Goal: Use online tool/utility: Utilize a website feature to perform a specific function

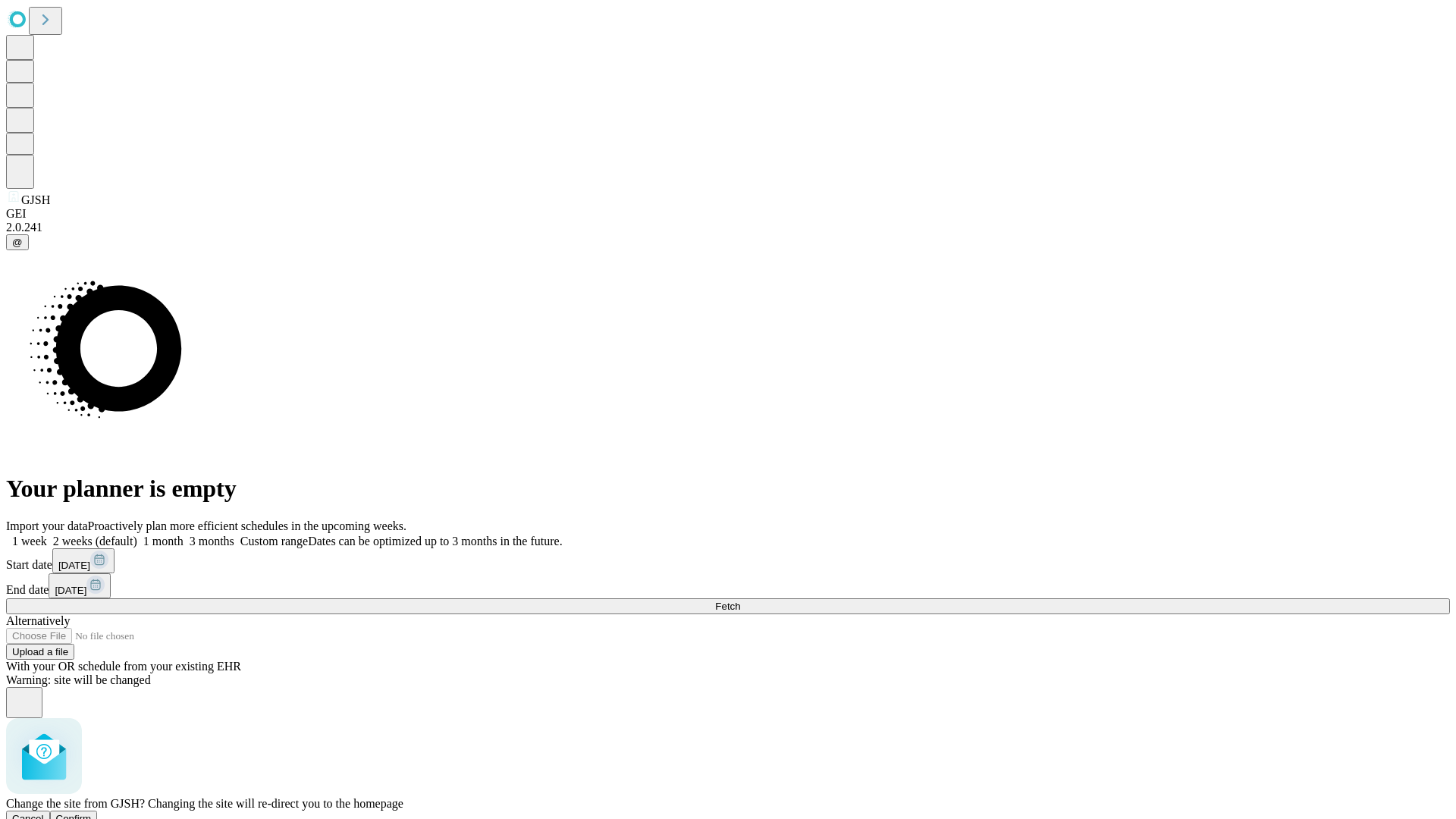
click at [92, 813] on span "Confirm" at bounding box center [74, 818] width 36 height 11
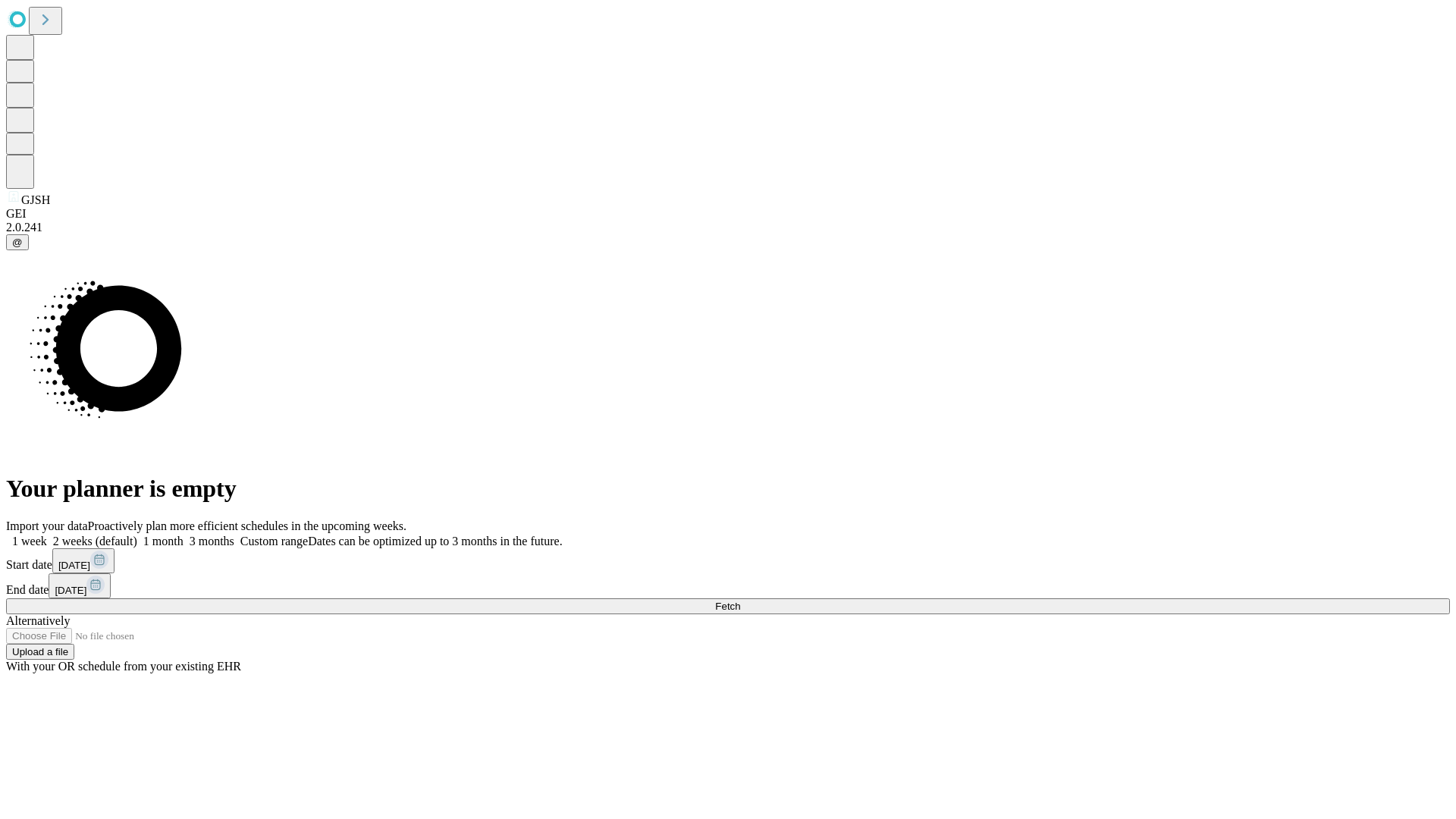
click at [47, 534] on label "1 week" at bounding box center [26, 541] width 41 height 13
click at [740, 600] on span "Fetch" at bounding box center [728, 606] width 25 height 11
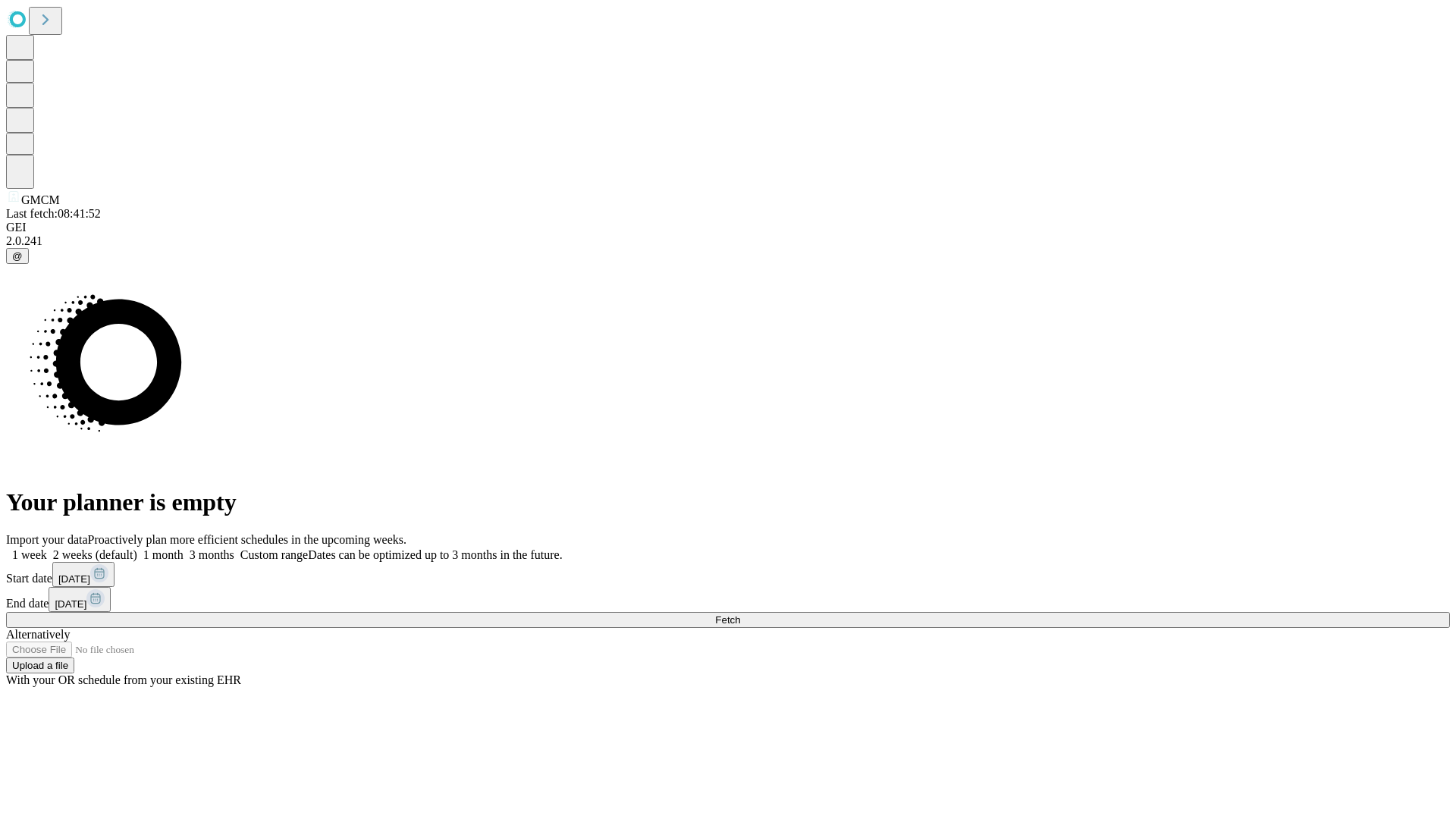
click at [47, 548] on label "1 week" at bounding box center [26, 555] width 41 height 13
click at [740, 614] on span "Fetch" at bounding box center [728, 620] width 25 height 11
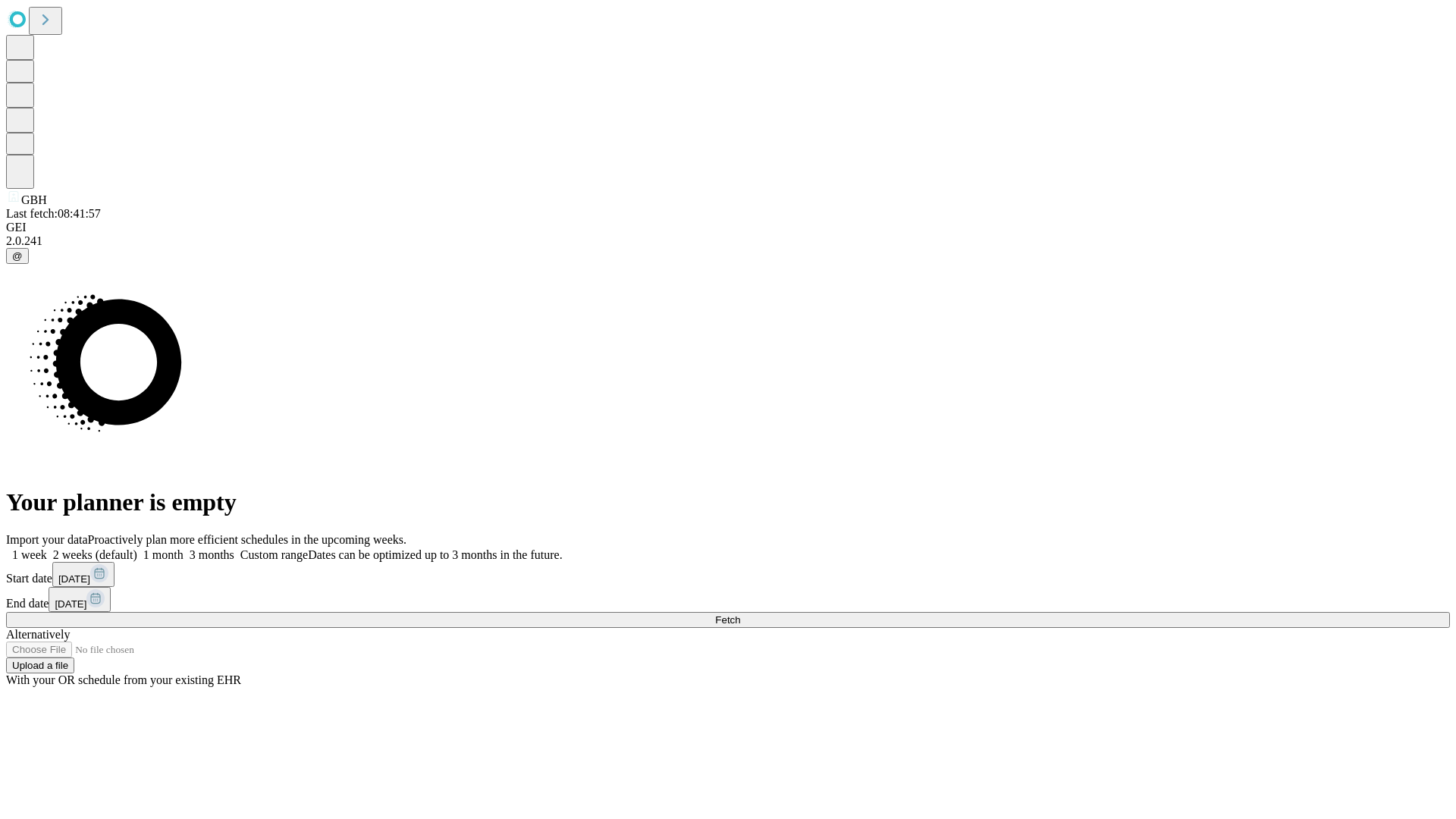
click at [47, 548] on label "1 week" at bounding box center [26, 555] width 41 height 13
click at [740, 614] on span "Fetch" at bounding box center [728, 620] width 25 height 11
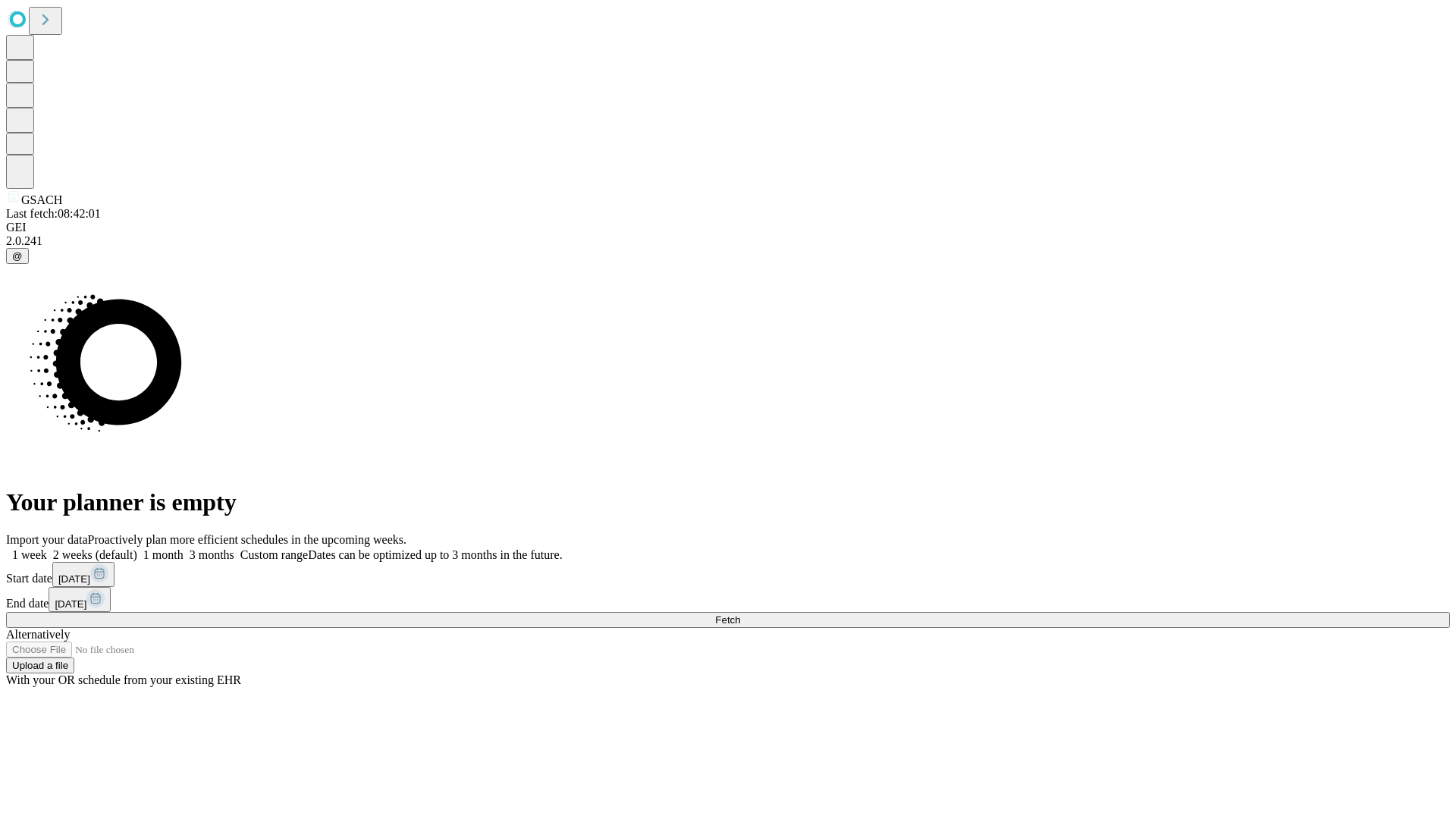
click at [47, 548] on label "1 week" at bounding box center [26, 555] width 41 height 13
click at [740, 614] on span "Fetch" at bounding box center [728, 620] width 25 height 11
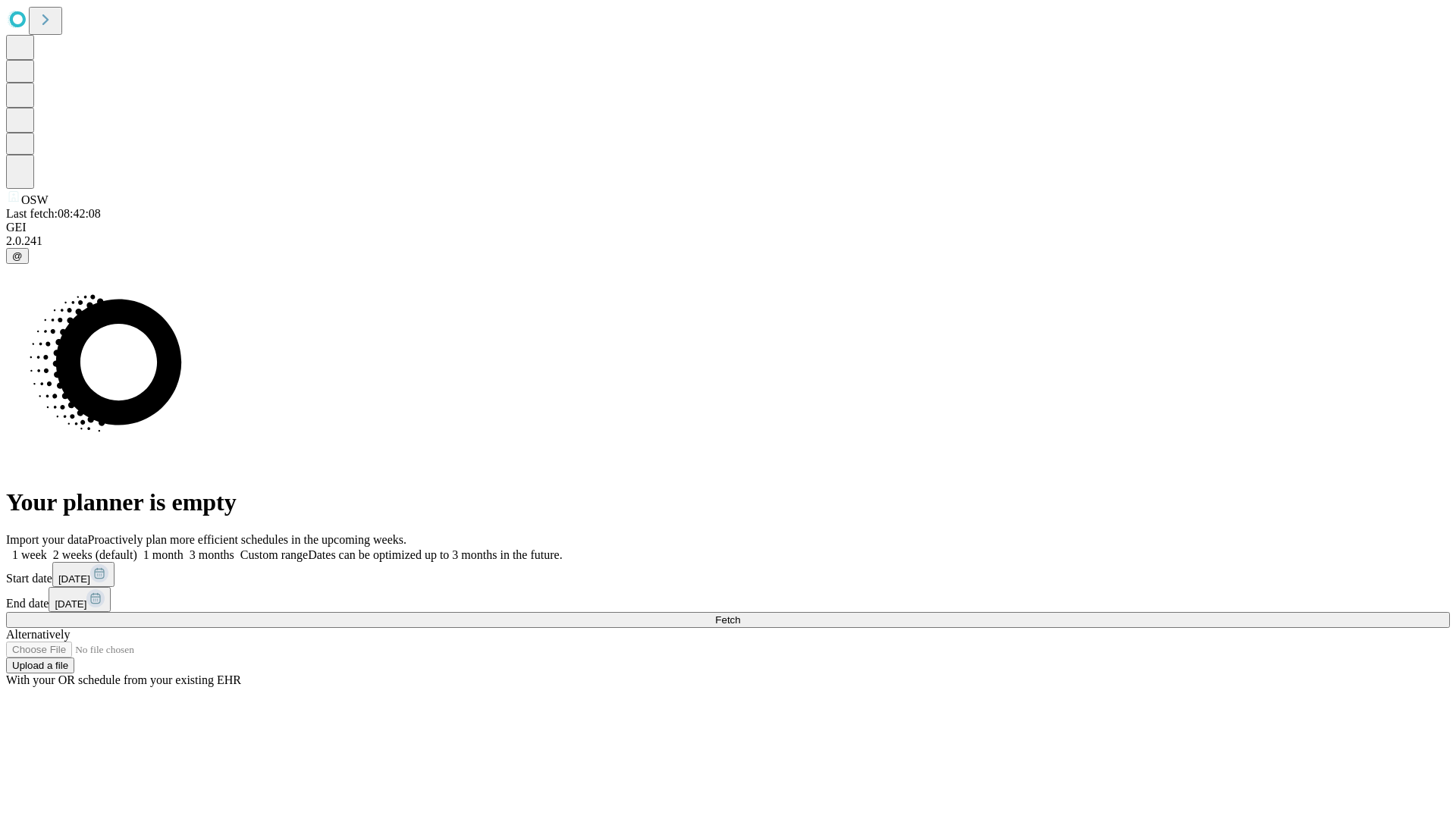
click at [47, 548] on label "1 week" at bounding box center [26, 555] width 41 height 13
click at [740, 614] on span "Fetch" at bounding box center [728, 620] width 25 height 11
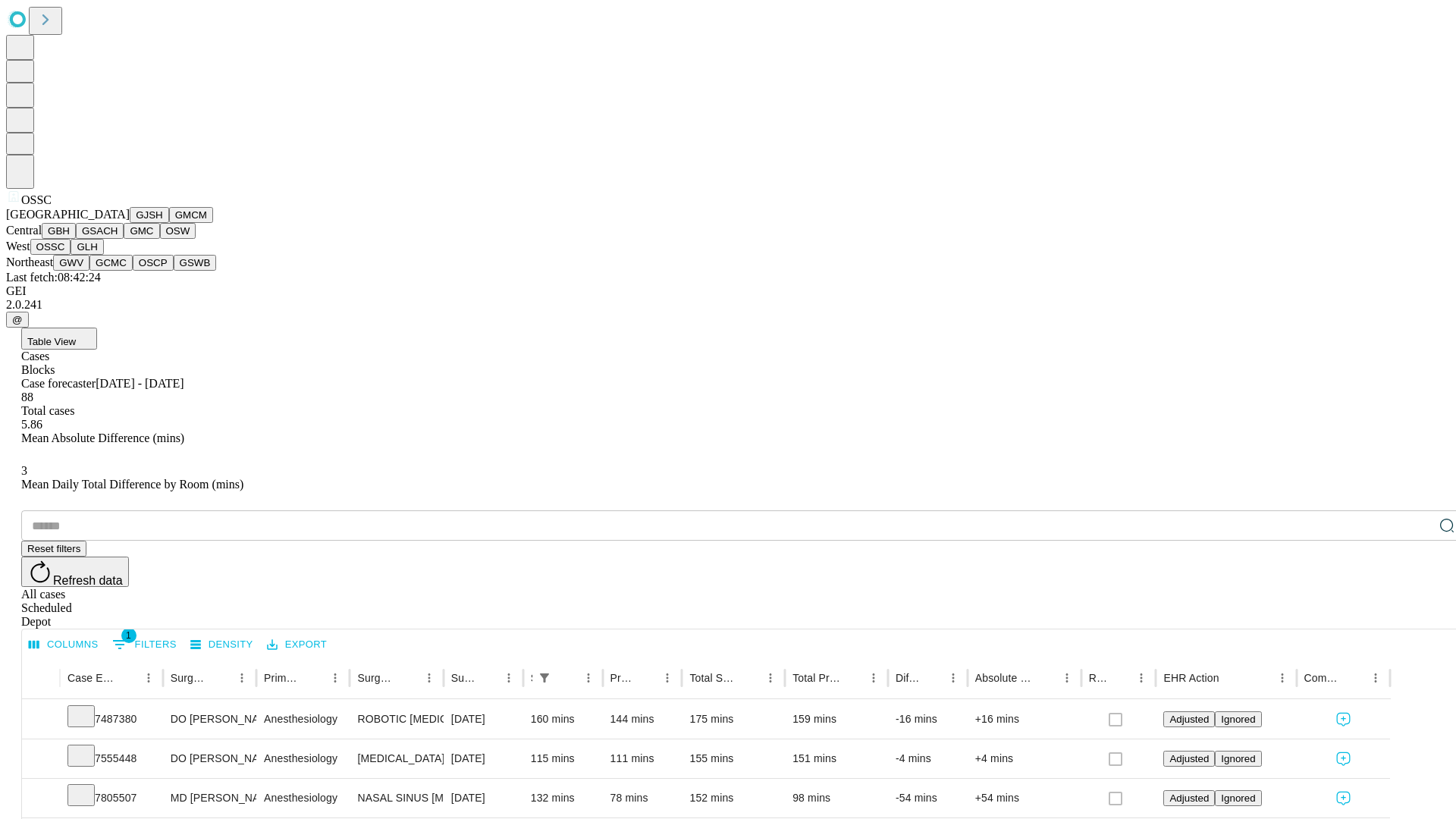
click at [103, 255] on button "GLH" at bounding box center [87, 247] width 32 height 16
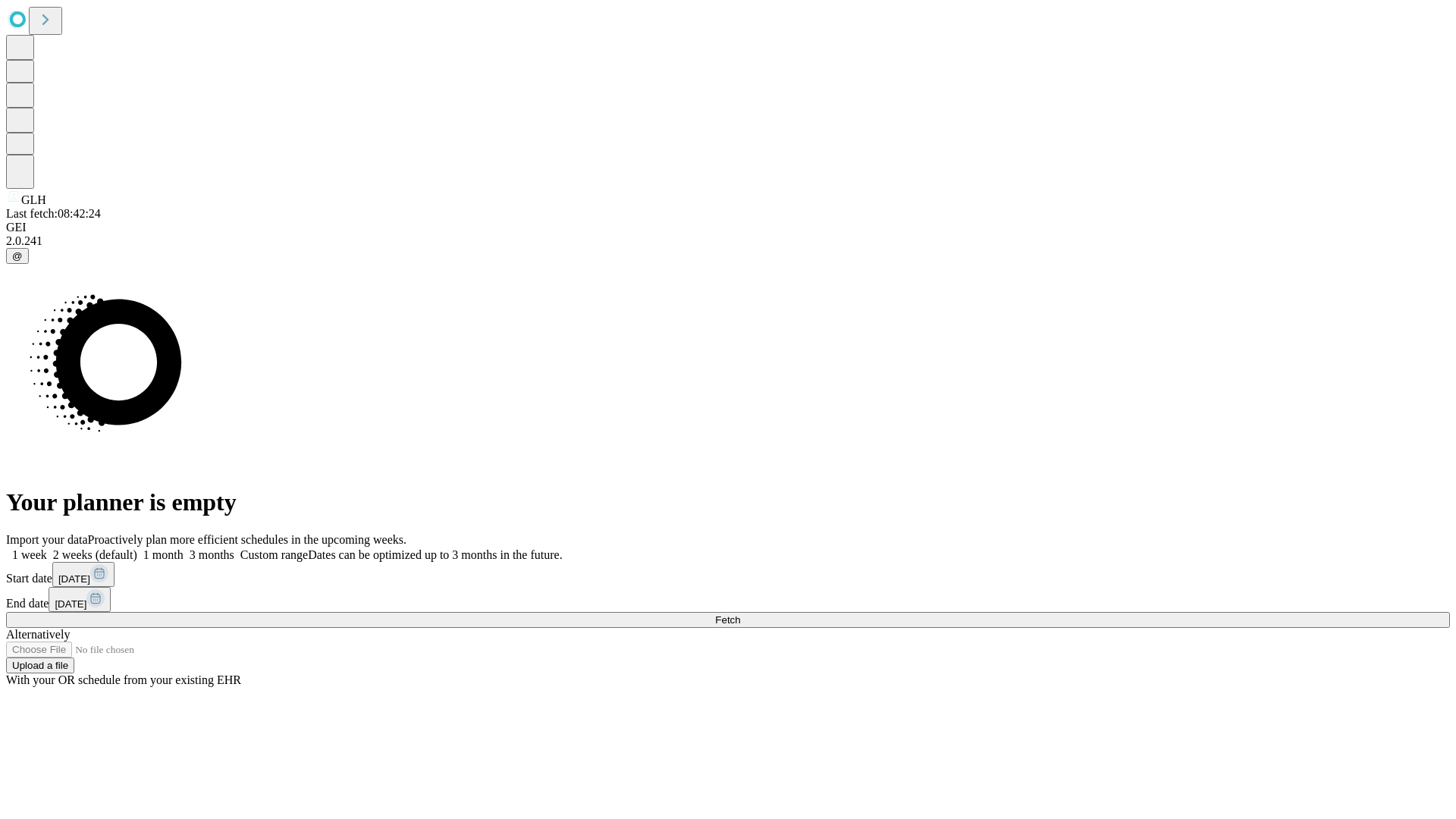
click at [47, 548] on label "1 week" at bounding box center [26, 555] width 41 height 13
click at [740, 614] on span "Fetch" at bounding box center [728, 620] width 25 height 11
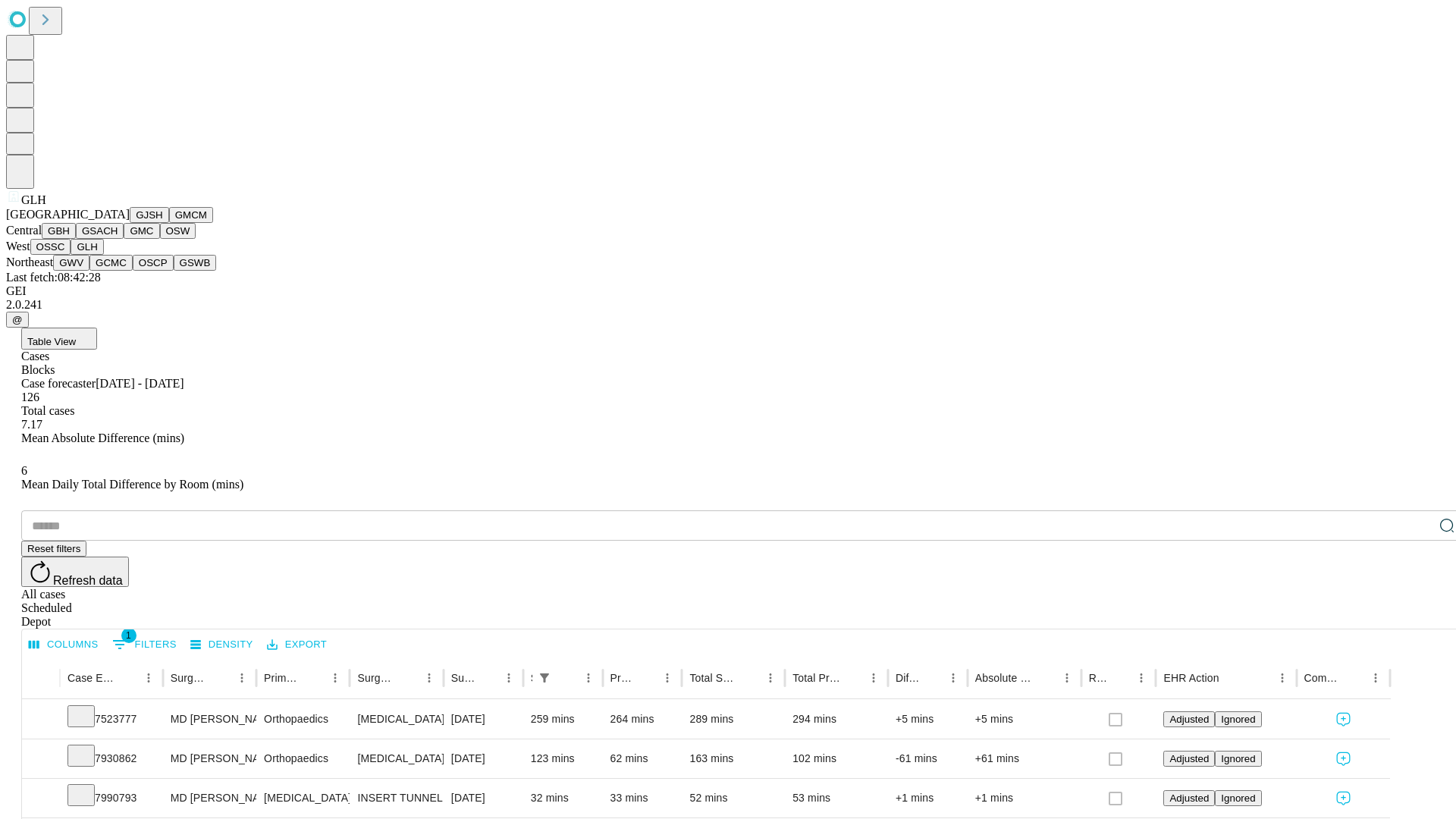
click at [89, 271] on button "GWV" at bounding box center [71, 263] width 37 height 16
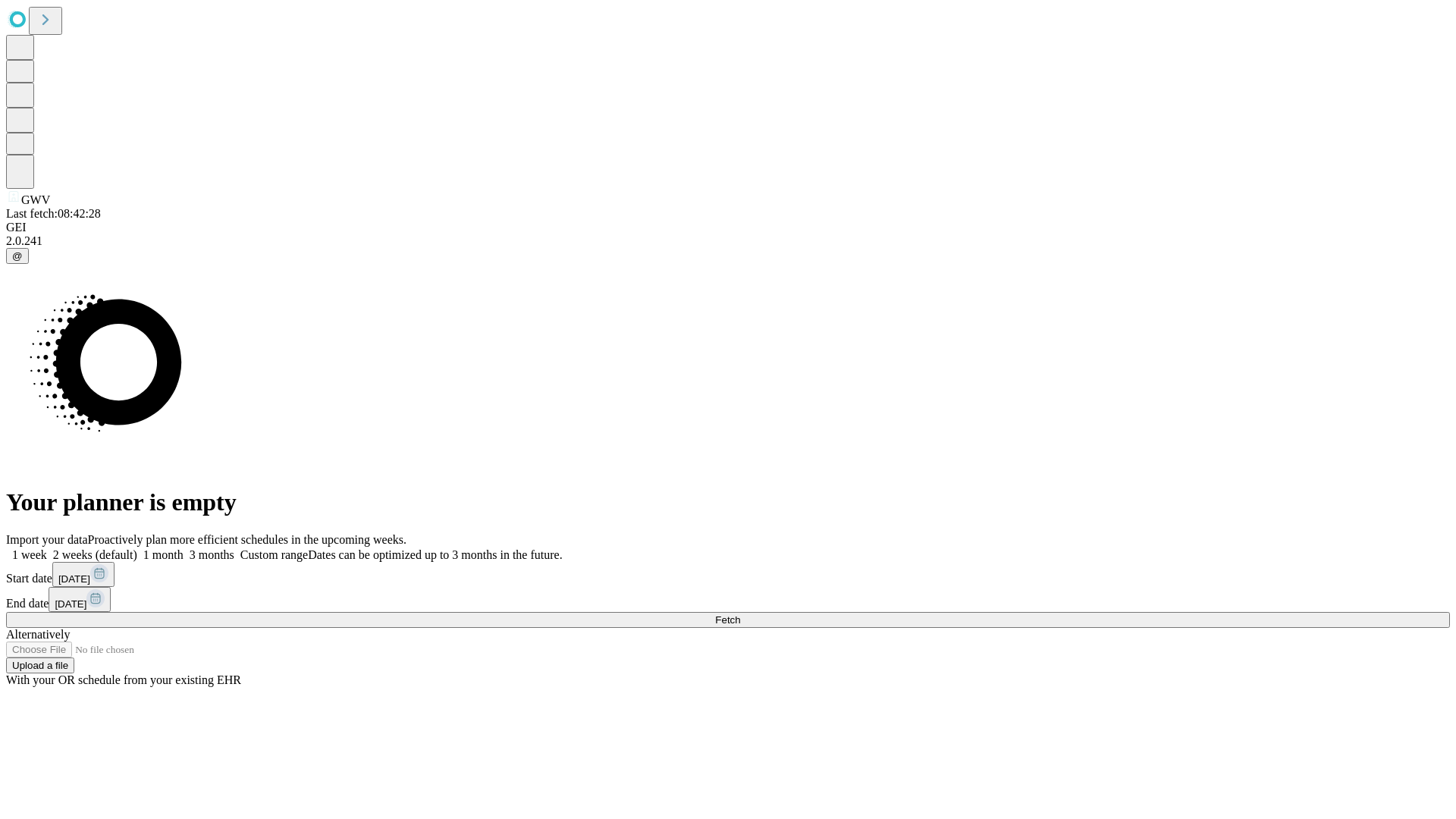
click at [47, 548] on label "1 week" at bounding box center [26, 555] width 41 height 13
click at [740, 614] on span "Fetch" at bounding box center [728, 620] width 25 height 11
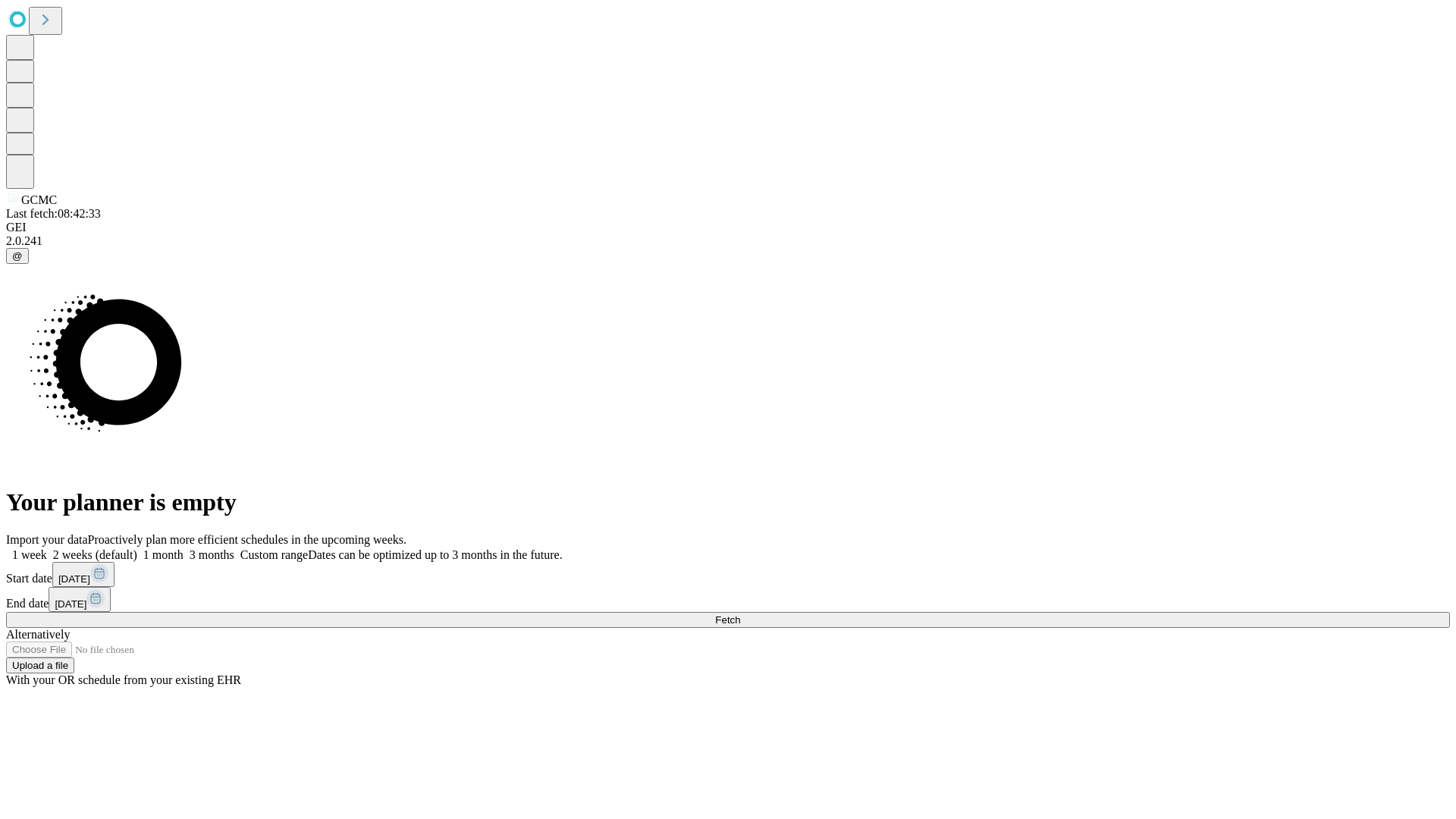
click at [47, 548] on label "1 week" at bounding box center [26, 555] width 41 height 13
click at [740, 614] on span "Fetch" at bounding box center [728, 620] width 25 height 11
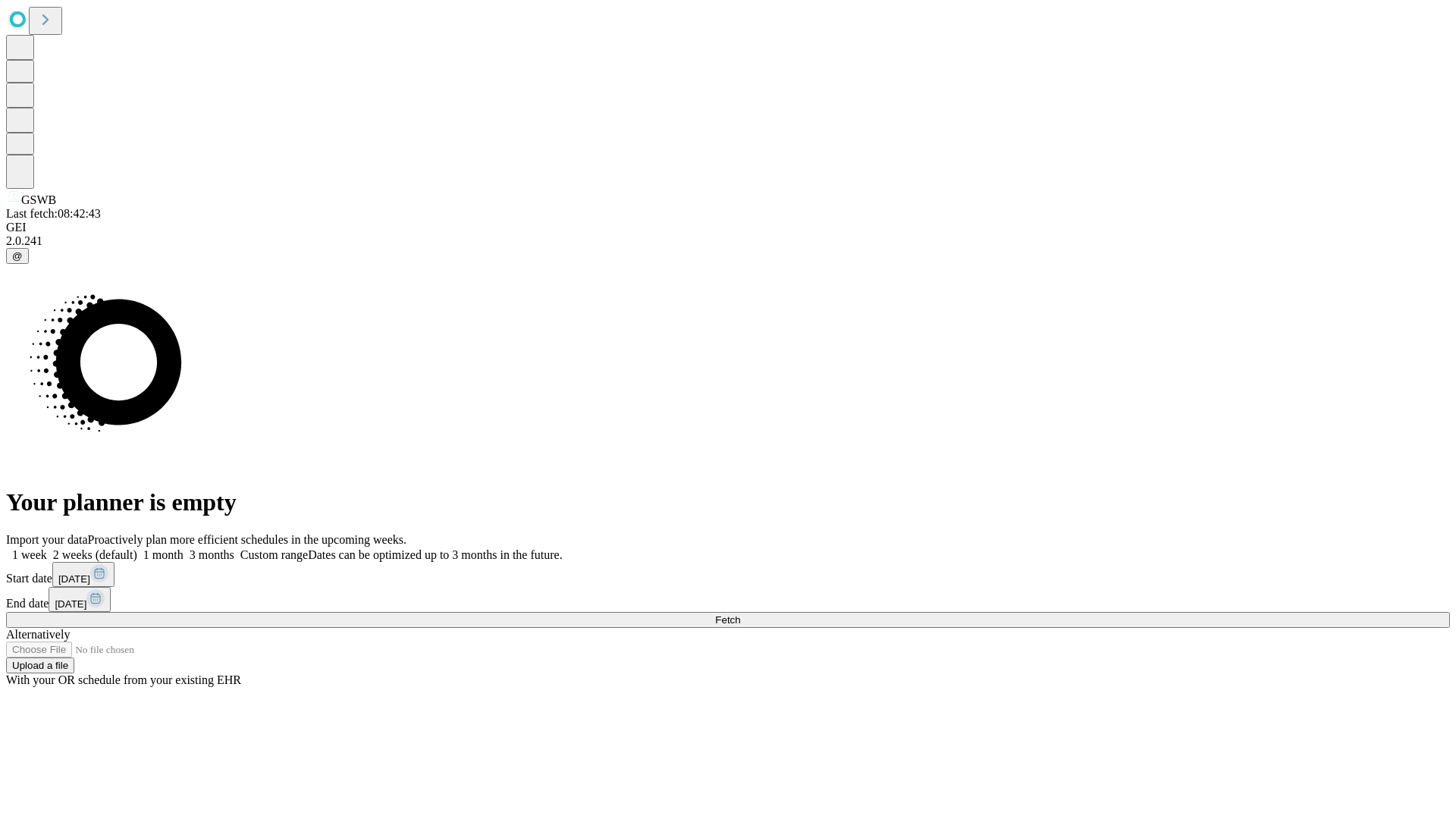
click at [47, 548] on label "1 week" at bounding box center [26, 555] width 41 height 13
click at [740, 614] on span "Fetch" at bounding box center [728, 620] width 25 height 11
